Goal: Browse casually

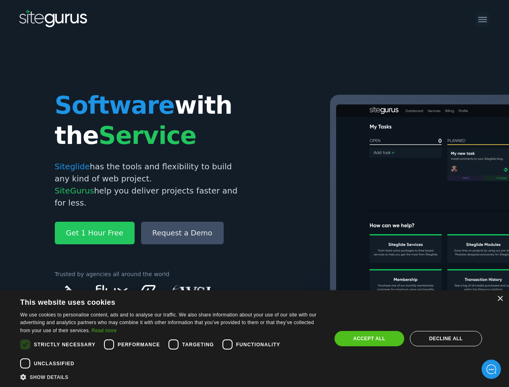
click at [272, 193] on img at bounding box center [494, 228] width 444 height 267
click at [500, 299] on div "×" at bounding box center [500, 299] width 6 height 6
click at [25, 344] on div "Cookie consent dialog" at bounding box center [25, 344] width 19 height 19
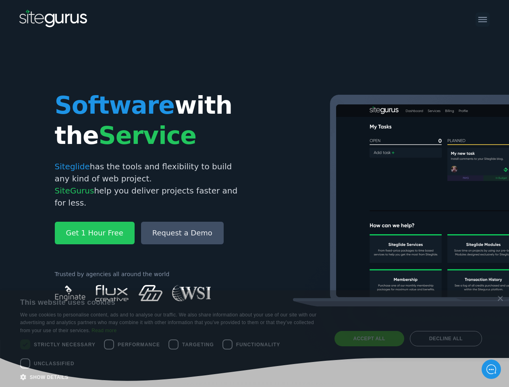
click at [109, 344] on icon at bounding box center [254, 360] width 509 height 41
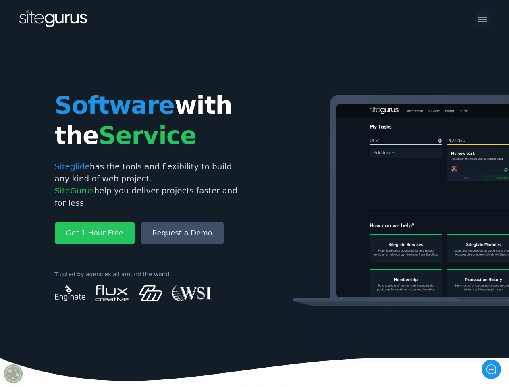
click at [173, 344] on icon at bounding box center [254, 360] width 509 height 41
click at [272, 344] on img at bounding box center [494, 228] width 444 height 267
click at [25, 363] on icon at bounding box center [254, 360] width 509 height 41
click at [369, 339] on img at bounding box center [494, 228] width 444 height 267
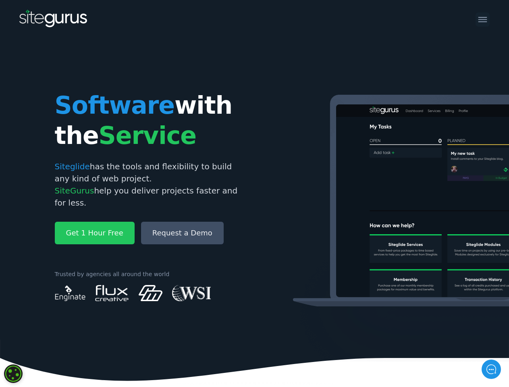
click at [446, 339] on img at bounding box center [494, 228] width 444 height 267
